Goal: Find specific page/section: Find specific page/section

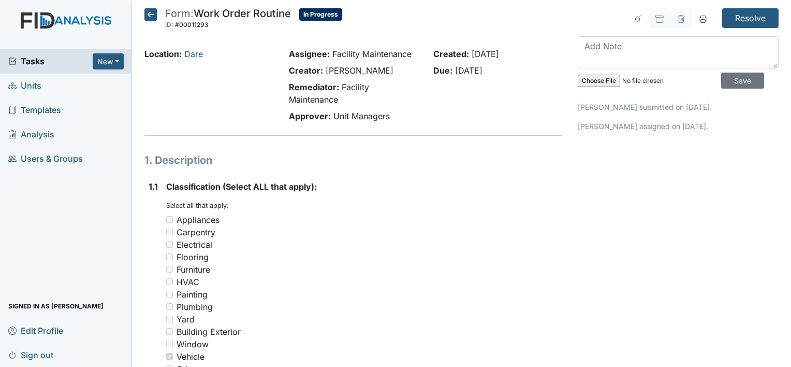
scroll to position [394, 0]
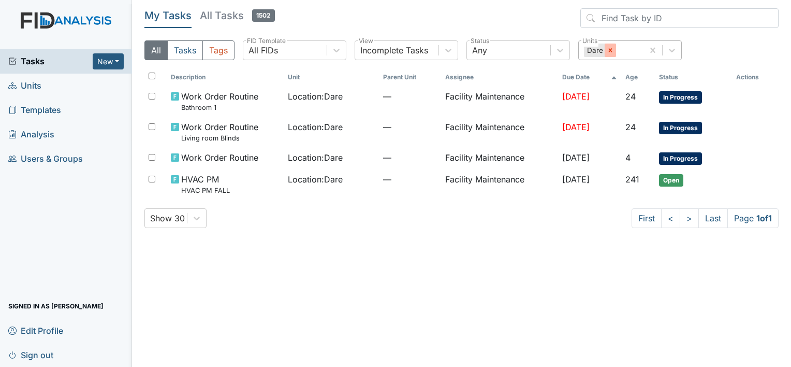
click at [608, 49] on icon at bounding box center [610, 50] width 7 height 7
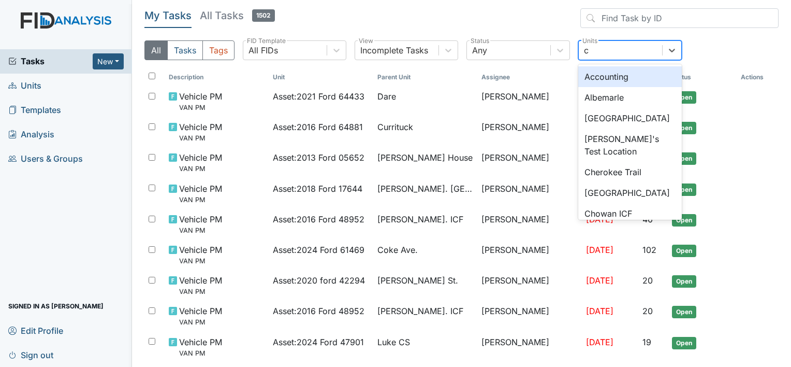
type input "cu"
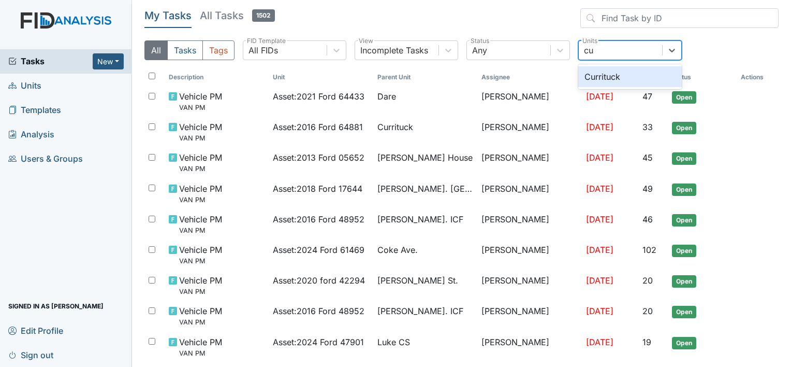
click at [606, 75] on div "Currituck" at bounding box center [631, 76] width 104 height 21
